Goal: Check status: Check status

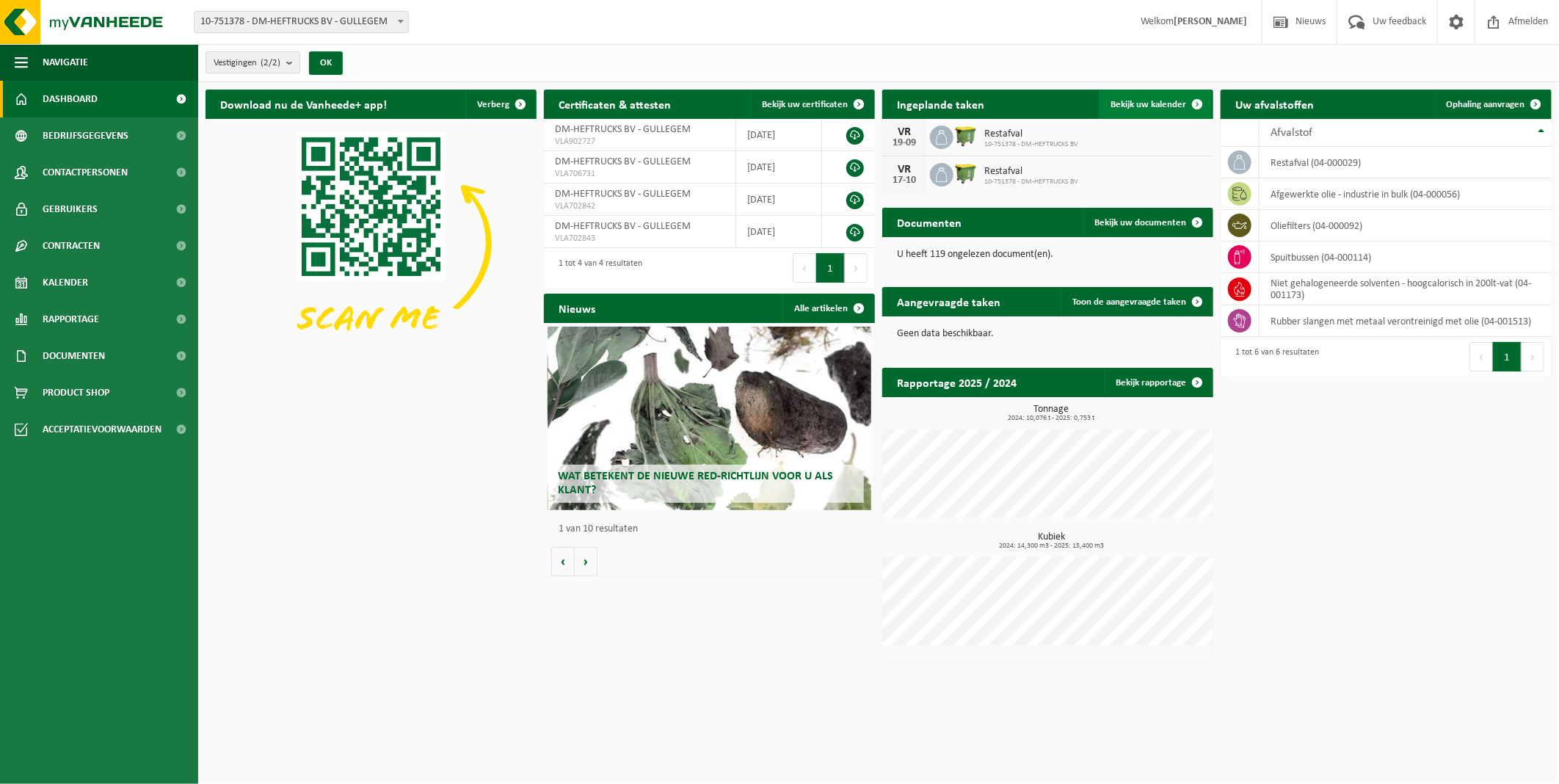
click at [1166, 105] on span "Bekijk uw kalender" at bounding box center [1148, 104] width 76 height 9
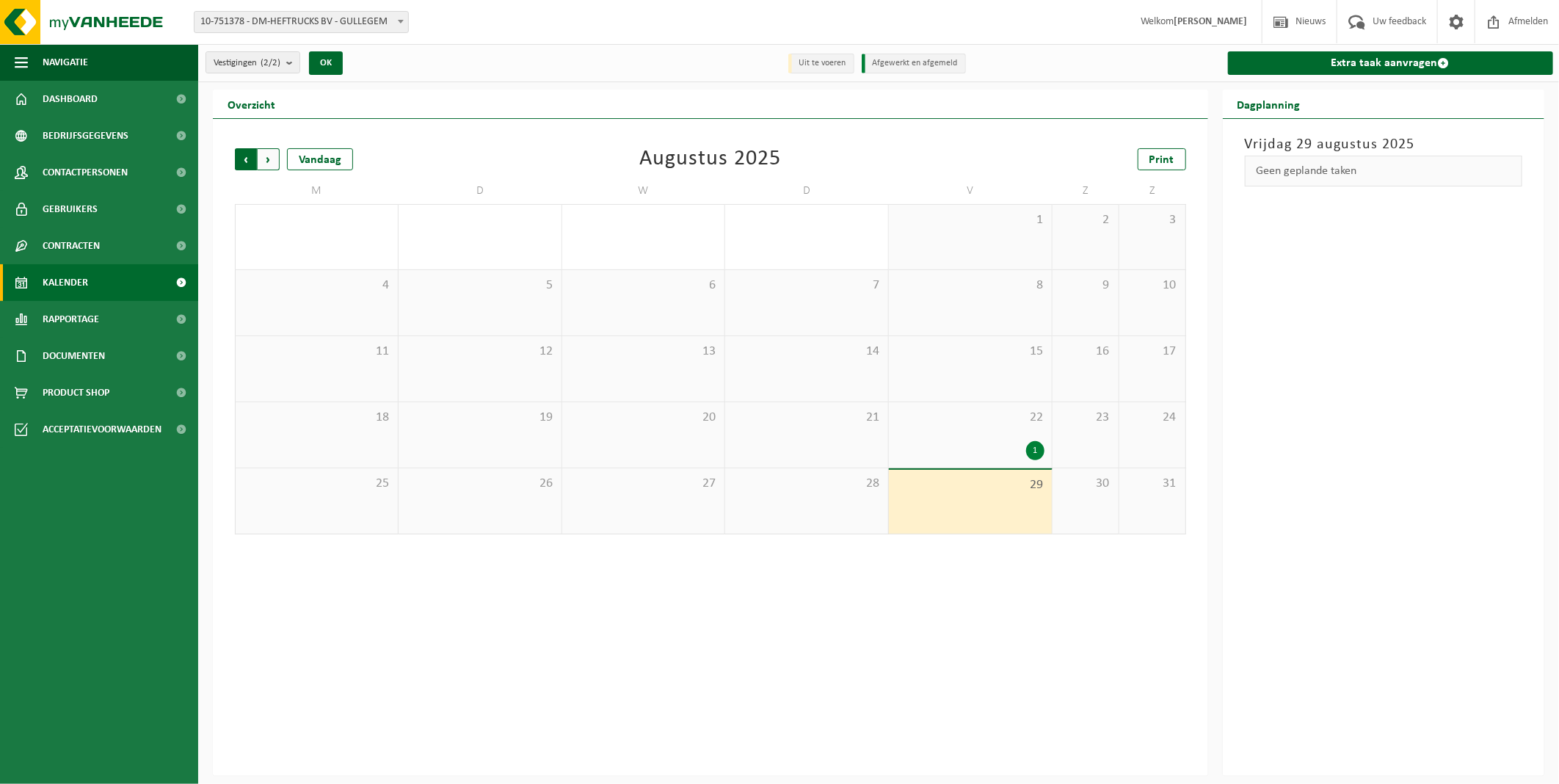
click at [272, 156] on span "Volgende" at bounding box center [269, 159] width 22 height 22
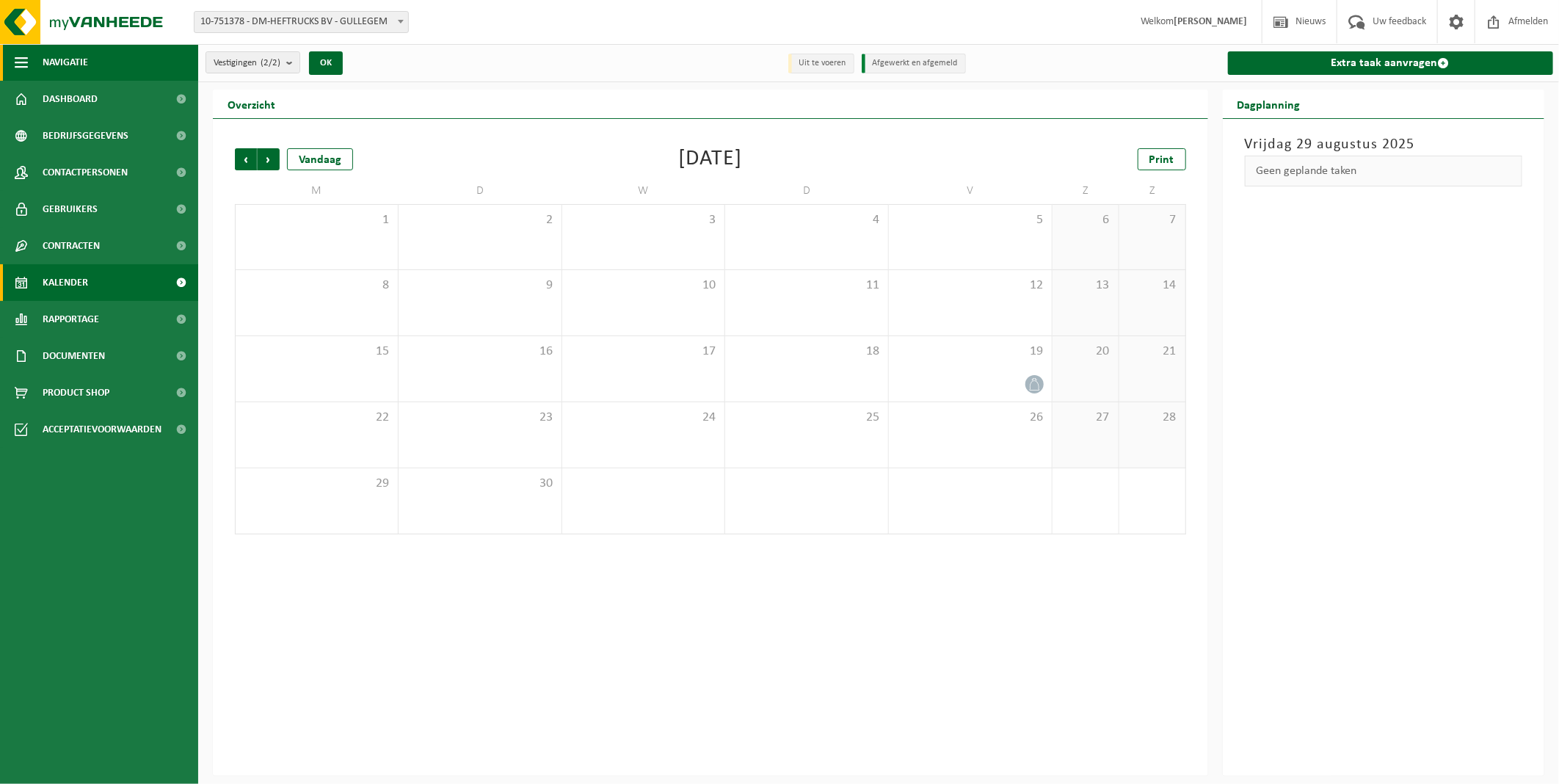
click at [77, 67] on span "Navigatie" at bounding box center [65, 63] width 45 height 37
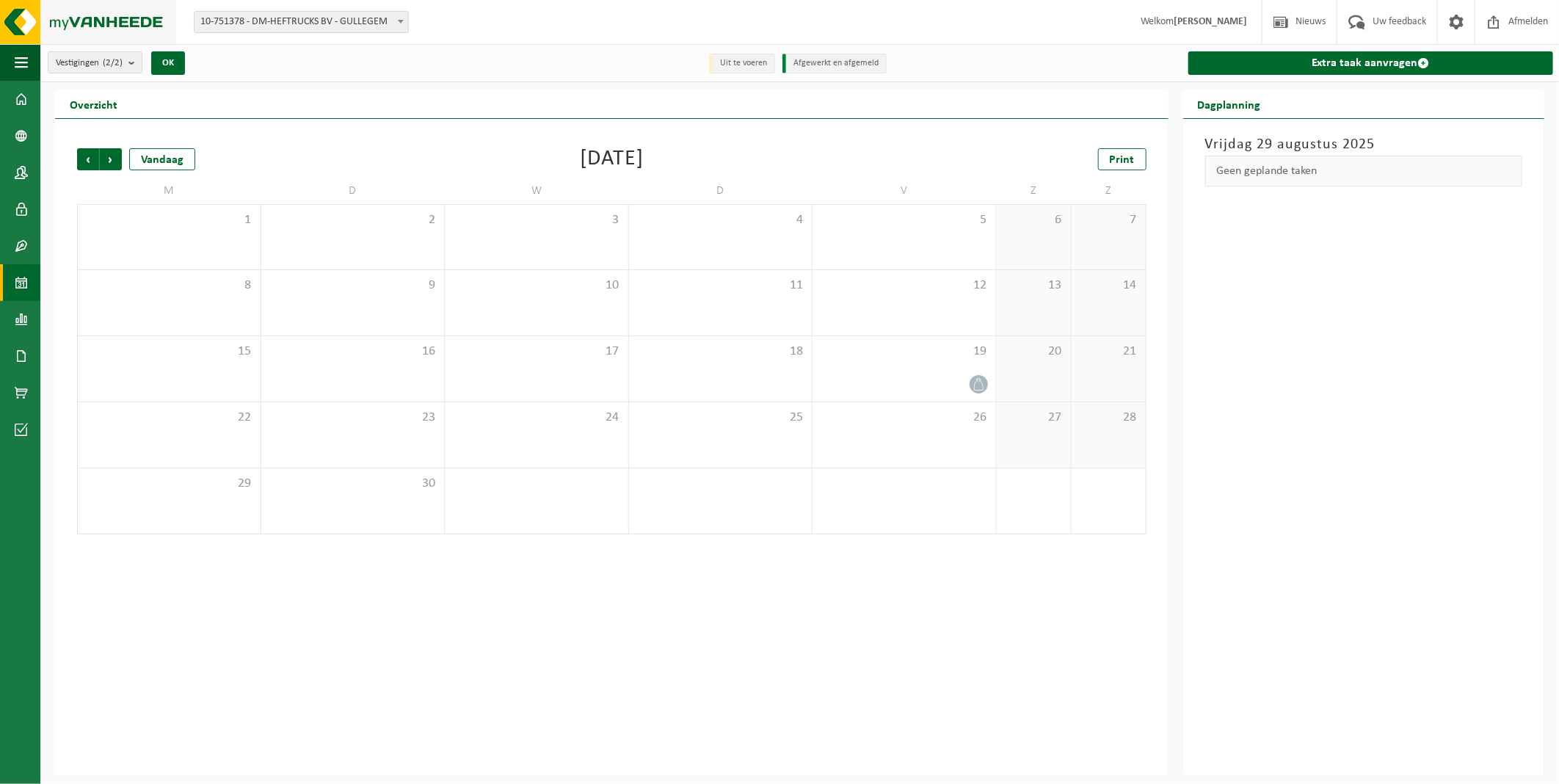
click at [24, 22] on img at bounding box center [88, 22] width 176 height 44
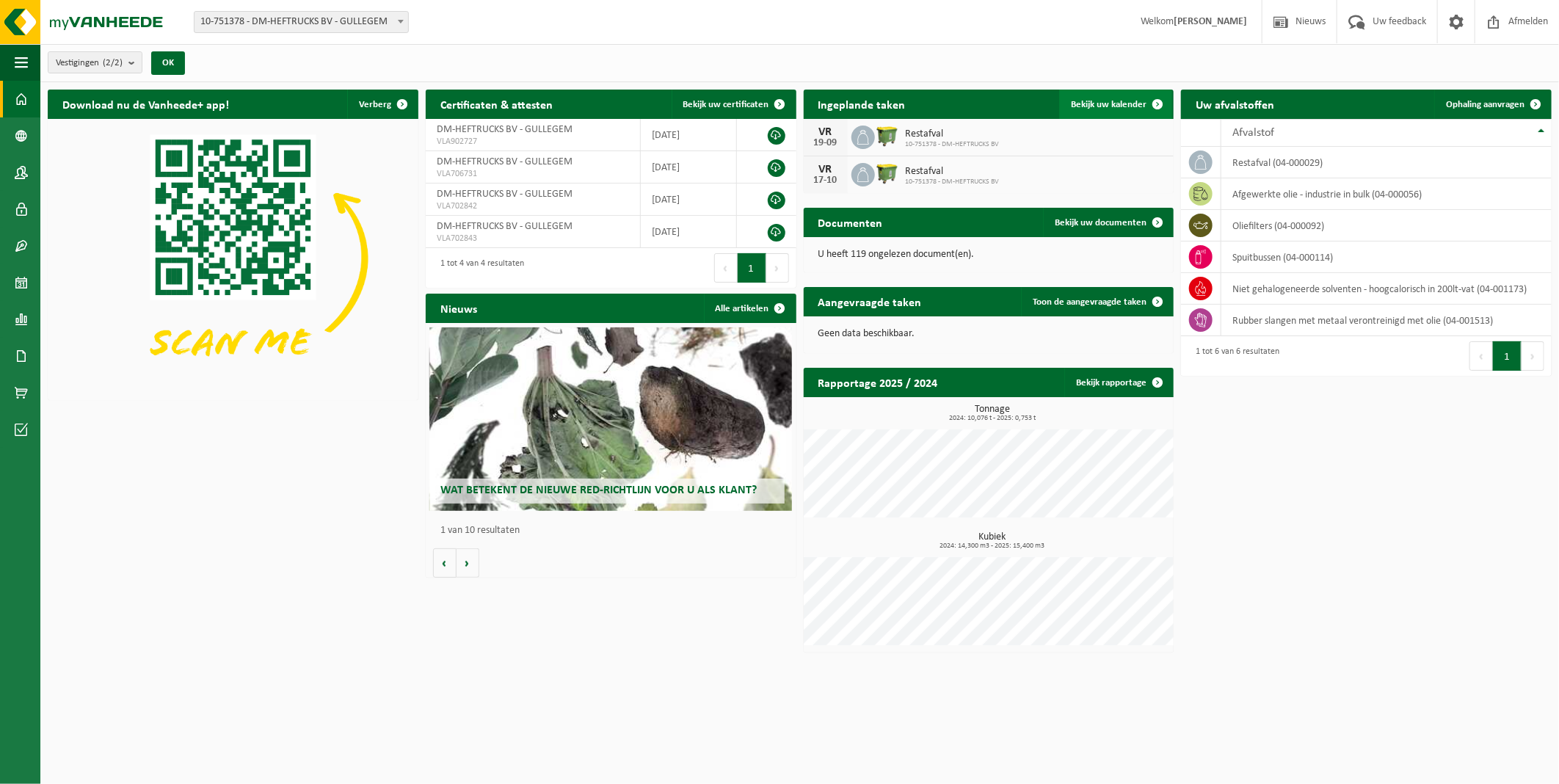
click at [1131, 104] on span "Bekijk uw kalender" at bounding box center [1108, 104] width 76 height 9
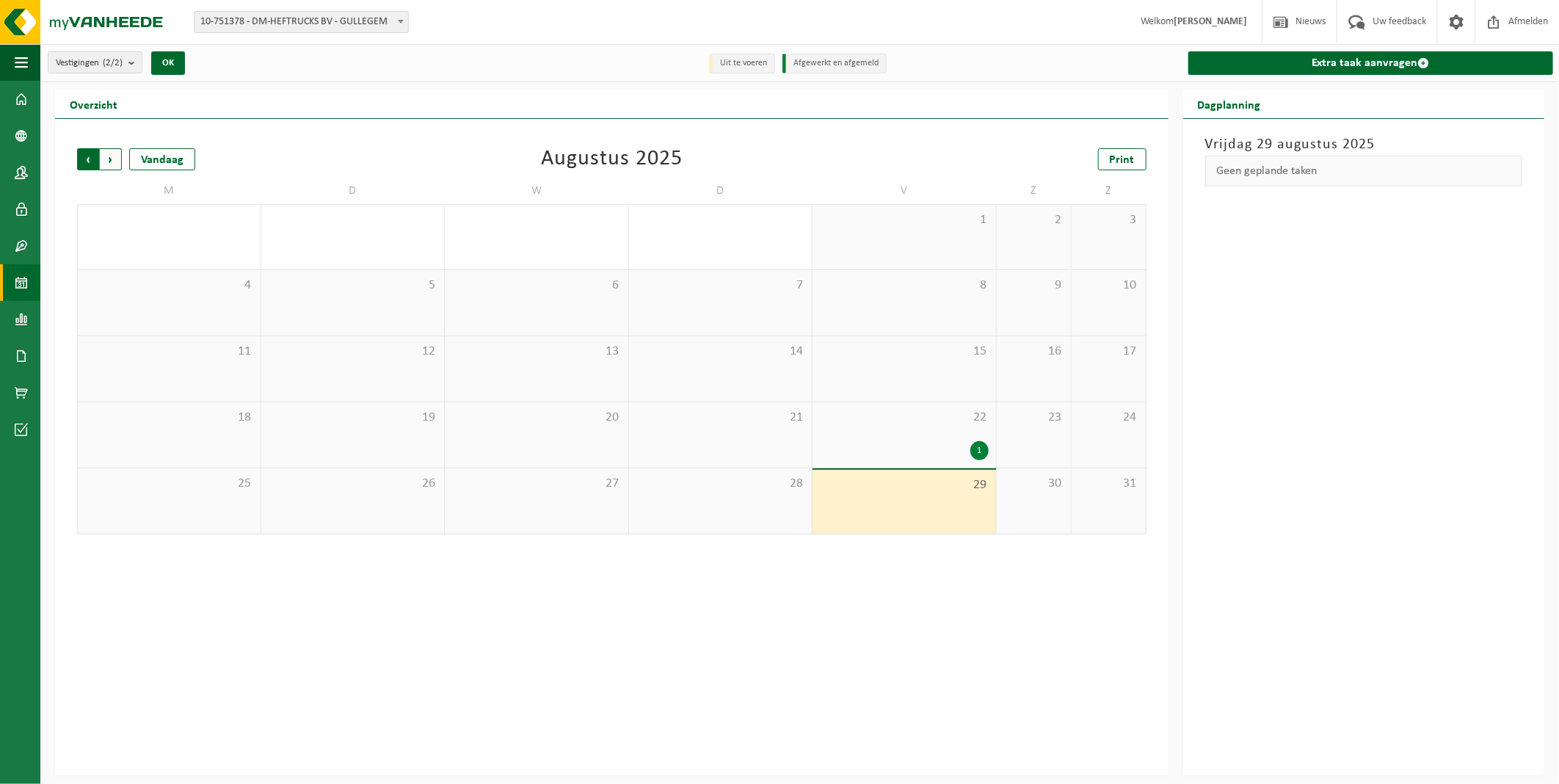
click at [104, 164] on span "Volgende" at bounding box center [110, 159] width 22 height 22
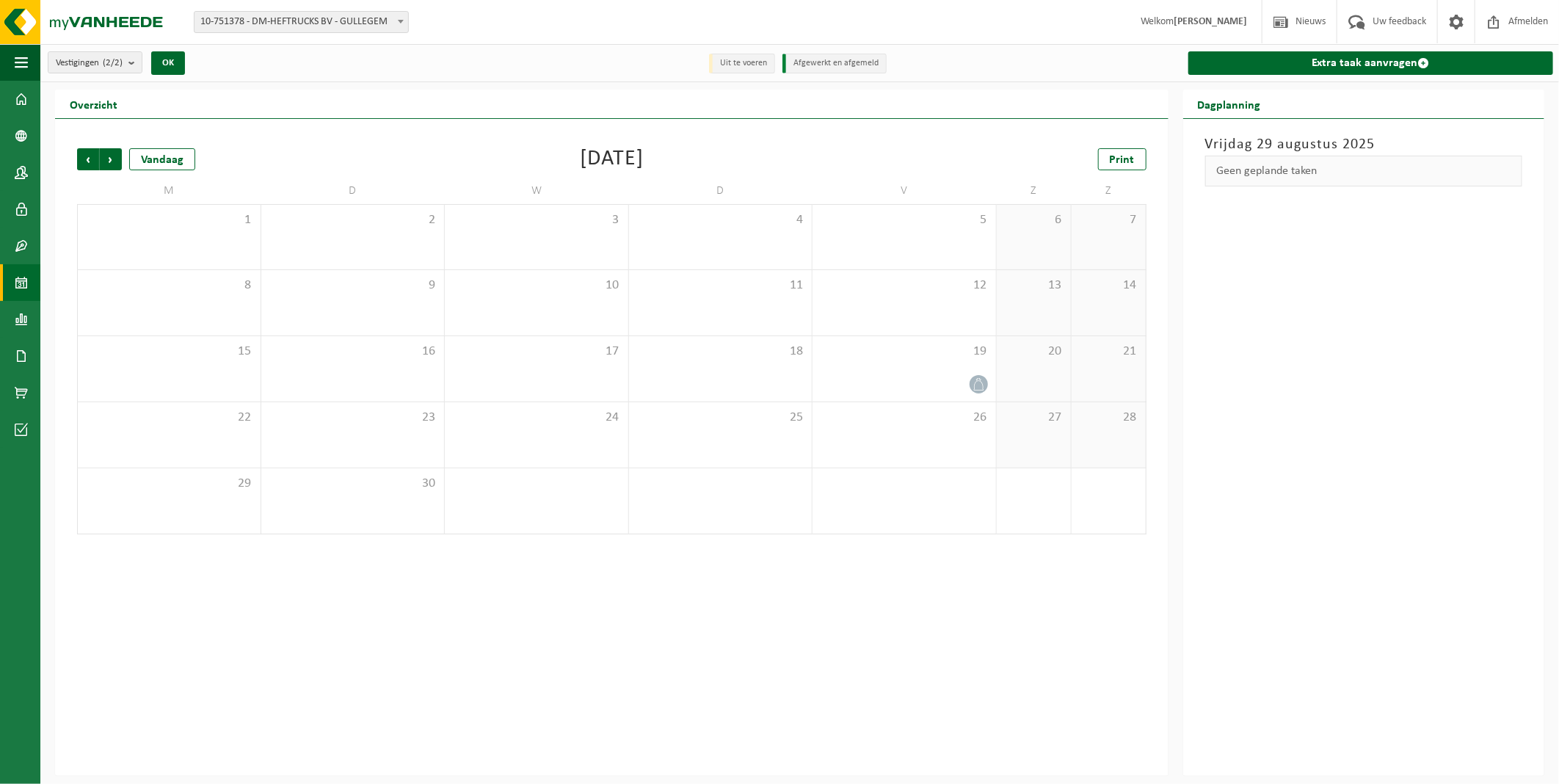
click at [104, 164] on span "Volgende" at bounding box center [110, 159] width 22 height 22
click at [30, 13] on img at bounding box center [88, 22] width 176 height 44
